Goal: Task Accomplishment & Management: Manage account settings

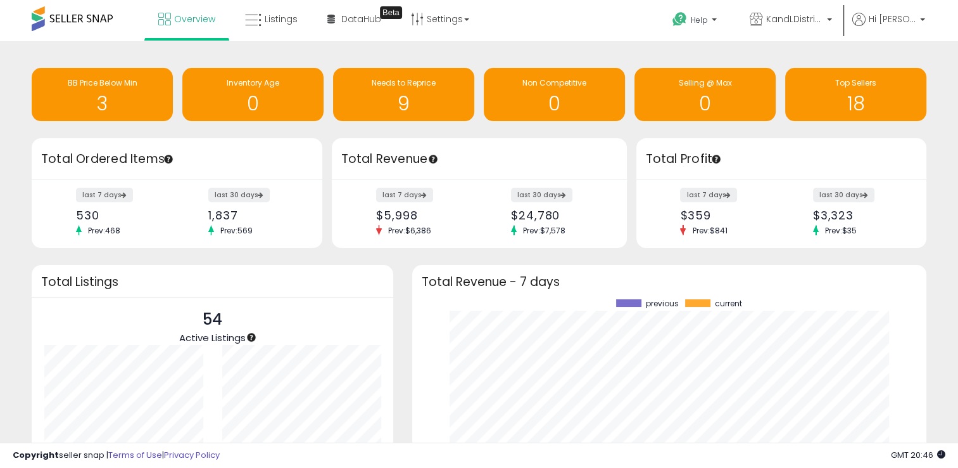
scroll to position [175, 488]
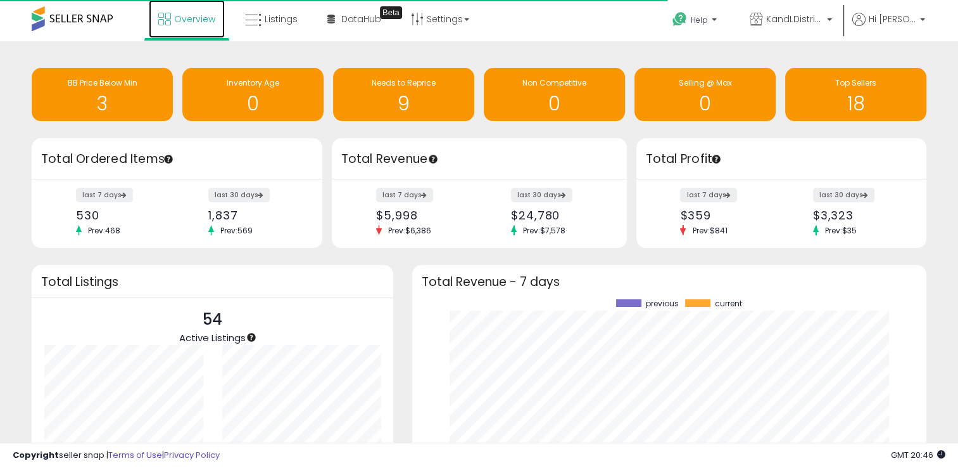
click at [189, 22] on span "Overview" at bounding box center [194, 19] width 41 height 13
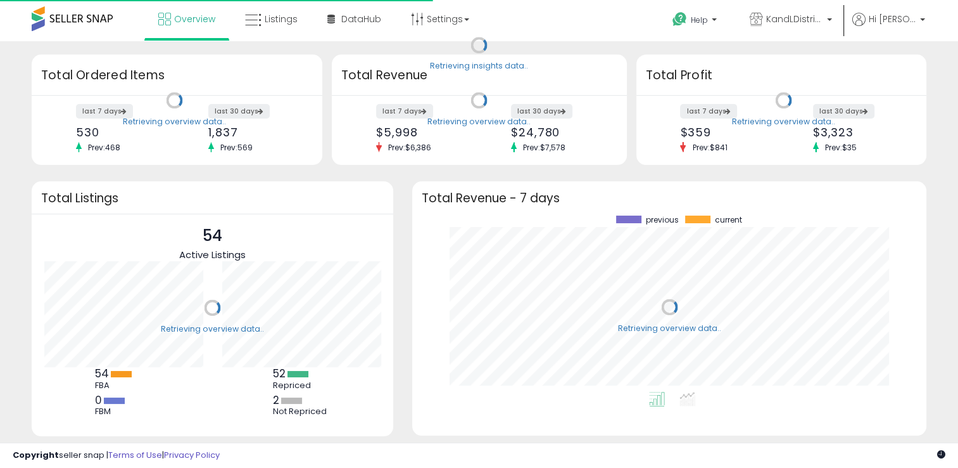
scroll to position [175, 488]
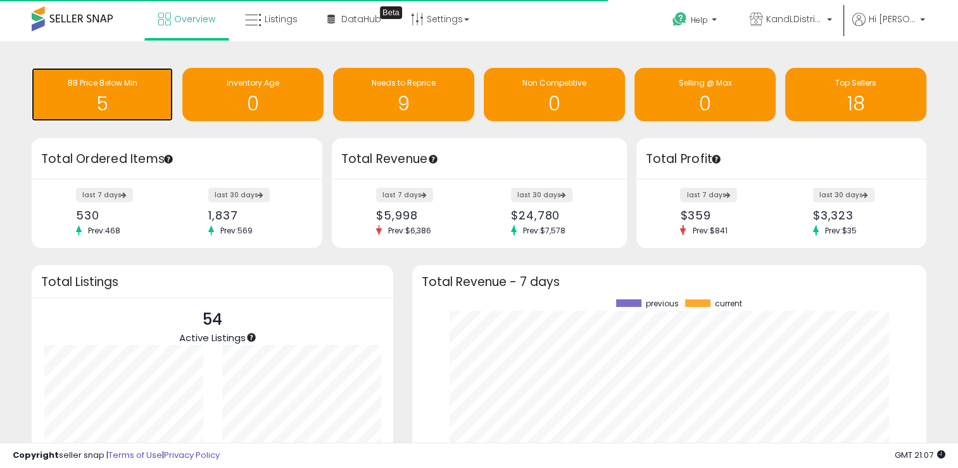
click at [122, 100] on h1 "5" at bounding box center [102, 103] width 129 height 21
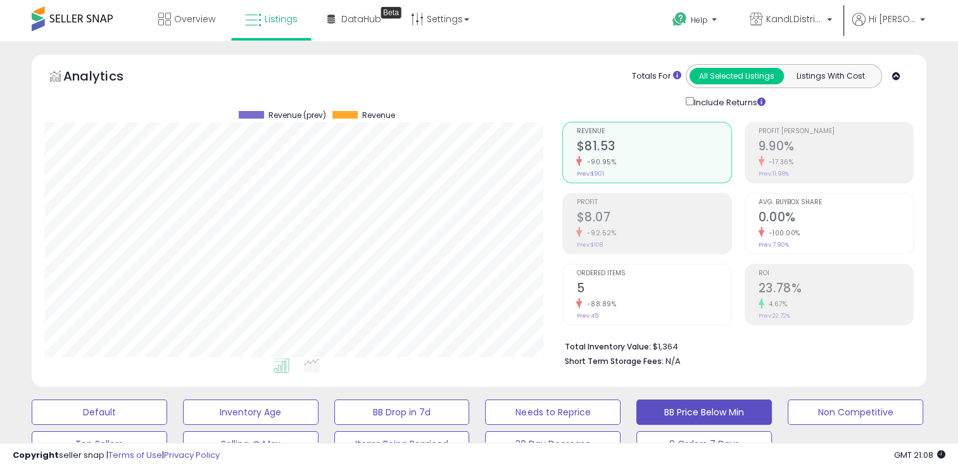
scroll to position [259, 518]
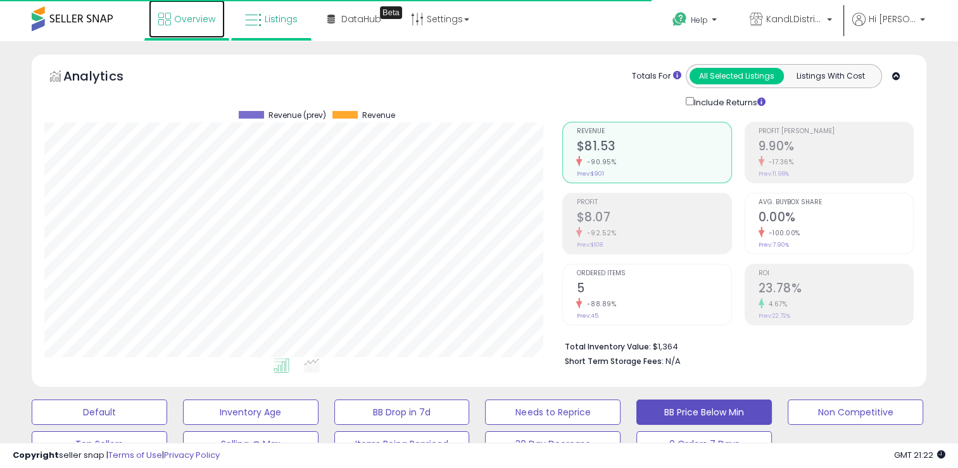
click at [202, 24] on span "Overview" at bounding box center [194, 19] width 41 height 13
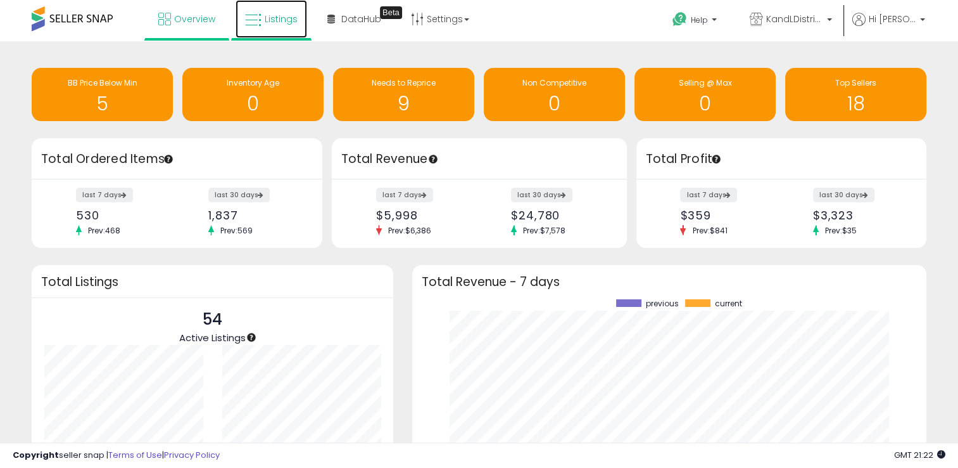
click at [279, 21] on span "Listings" at bounding box center [281, 19] width 33 height 13
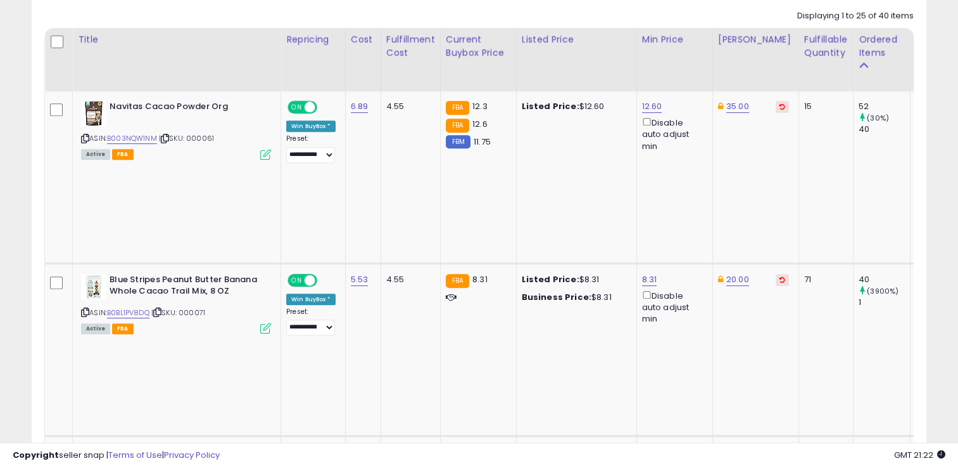
scroll to position [604, 0]
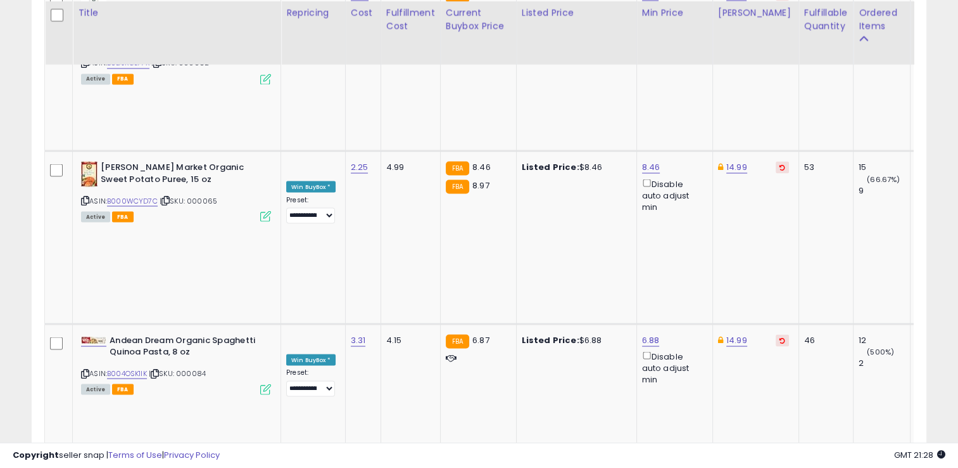
scroll to position [2257, 0]
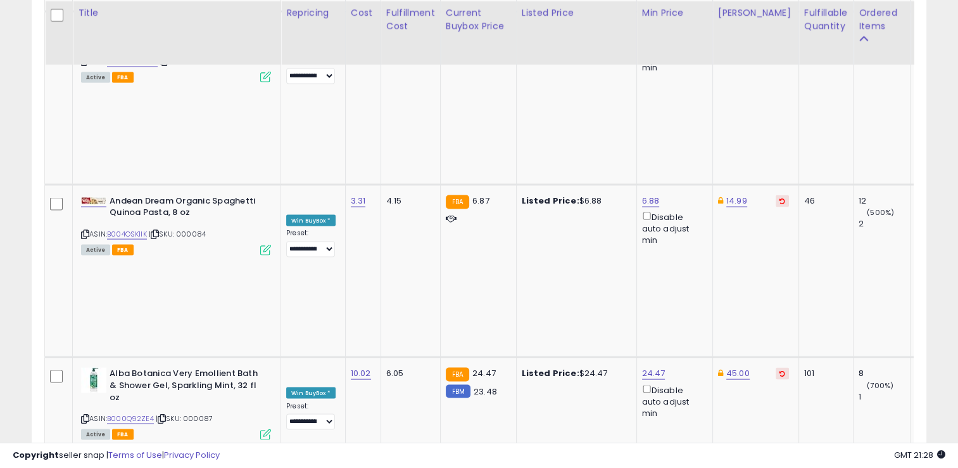
scroll to position [2393, 0]
drag, startPoint x: 588, startPoint y: 250, endPoint x: 540, endPoint y: 251, distance: 47.5
type input "****"
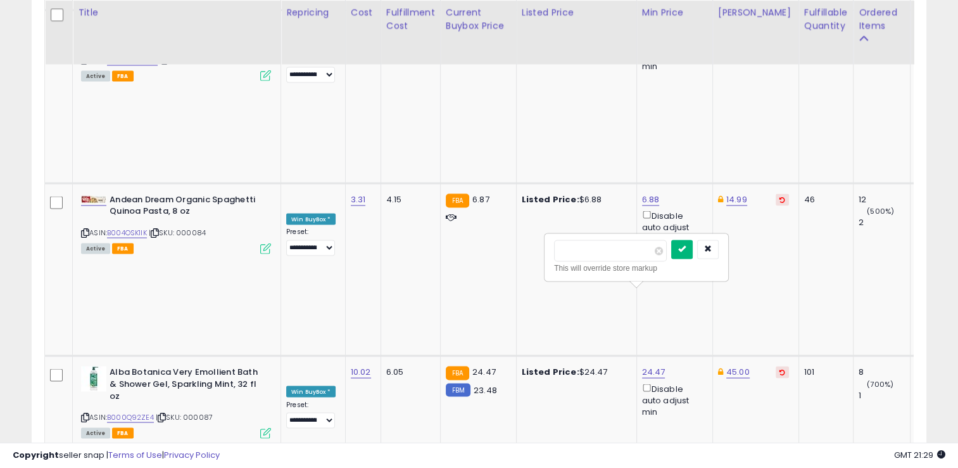
click at [693, 254] on button "submit" at bounding box center [683, 248] width 22 height 19
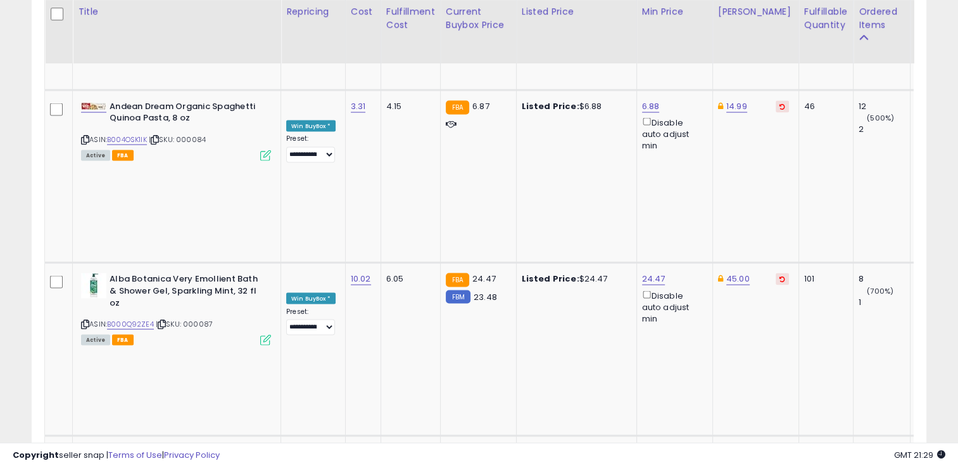
scroll to position [2485, 0]
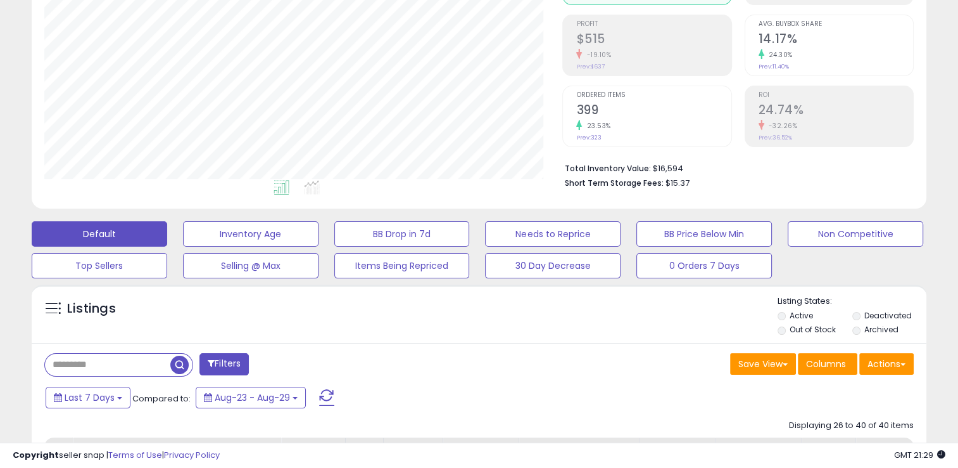
scroll to position [0, 0]
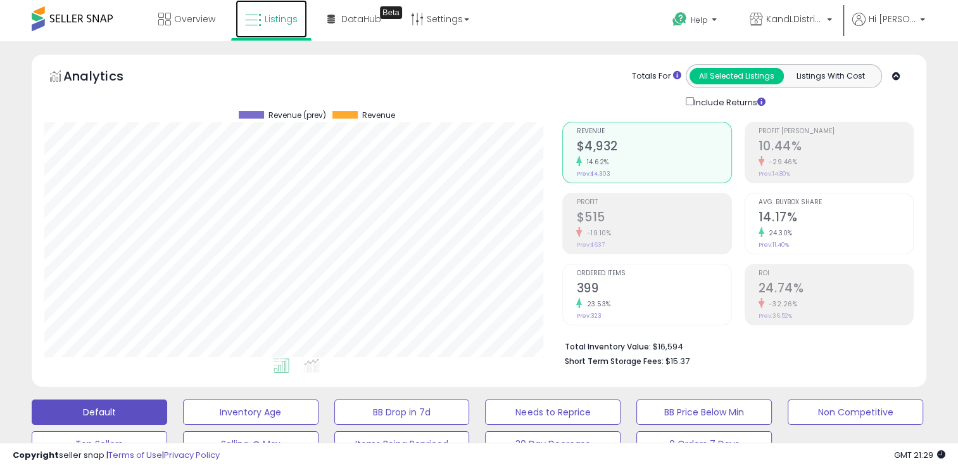
click at [274, 24] on span "Listings" at bounding box center [281, 19] width 33 height 13
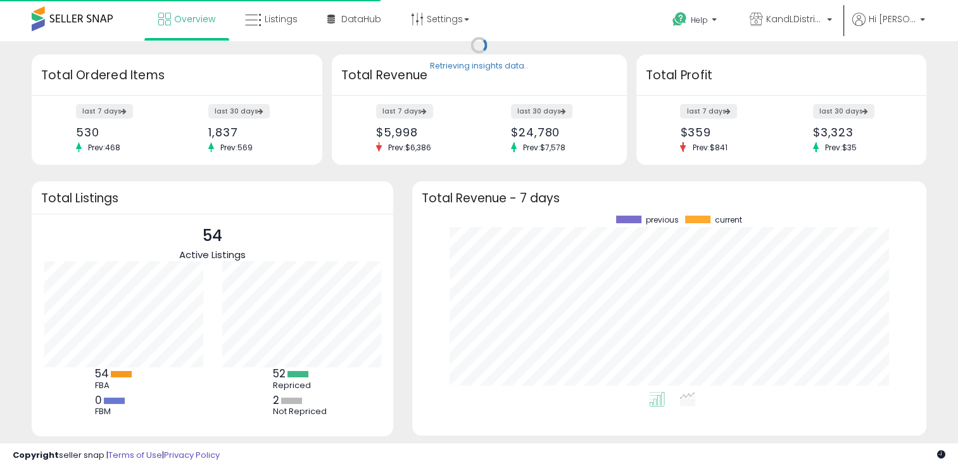
scroll to position [175, 488]
